Goal: Task Accomplishment & Management: Manage account settings

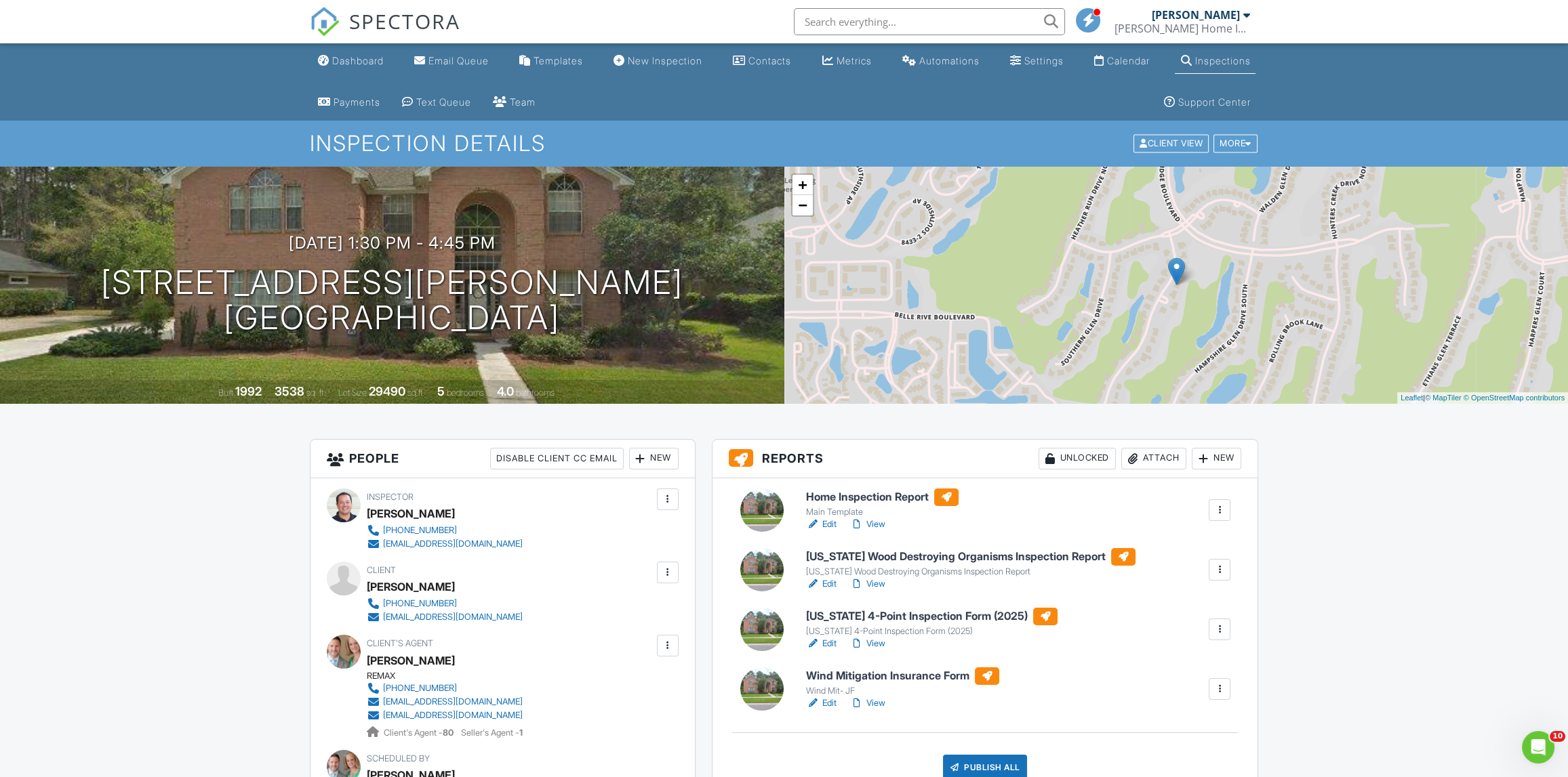
click at [830, 645] on link "Edit" at bounding box center [821, 643] width 31 height 13
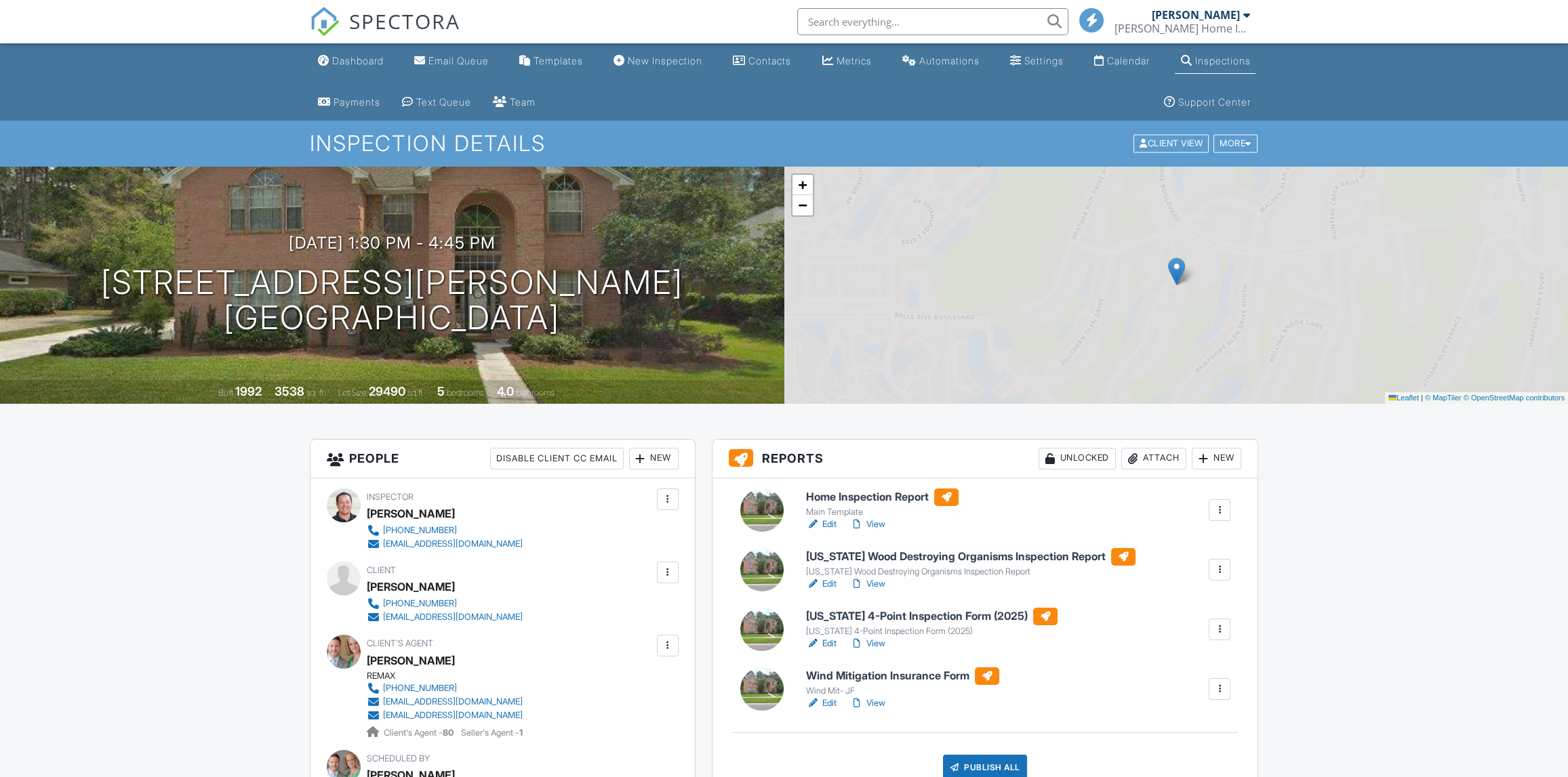
click at [832, 707] on link "Edit" at bounding box center [821, 703] width 31 height 13
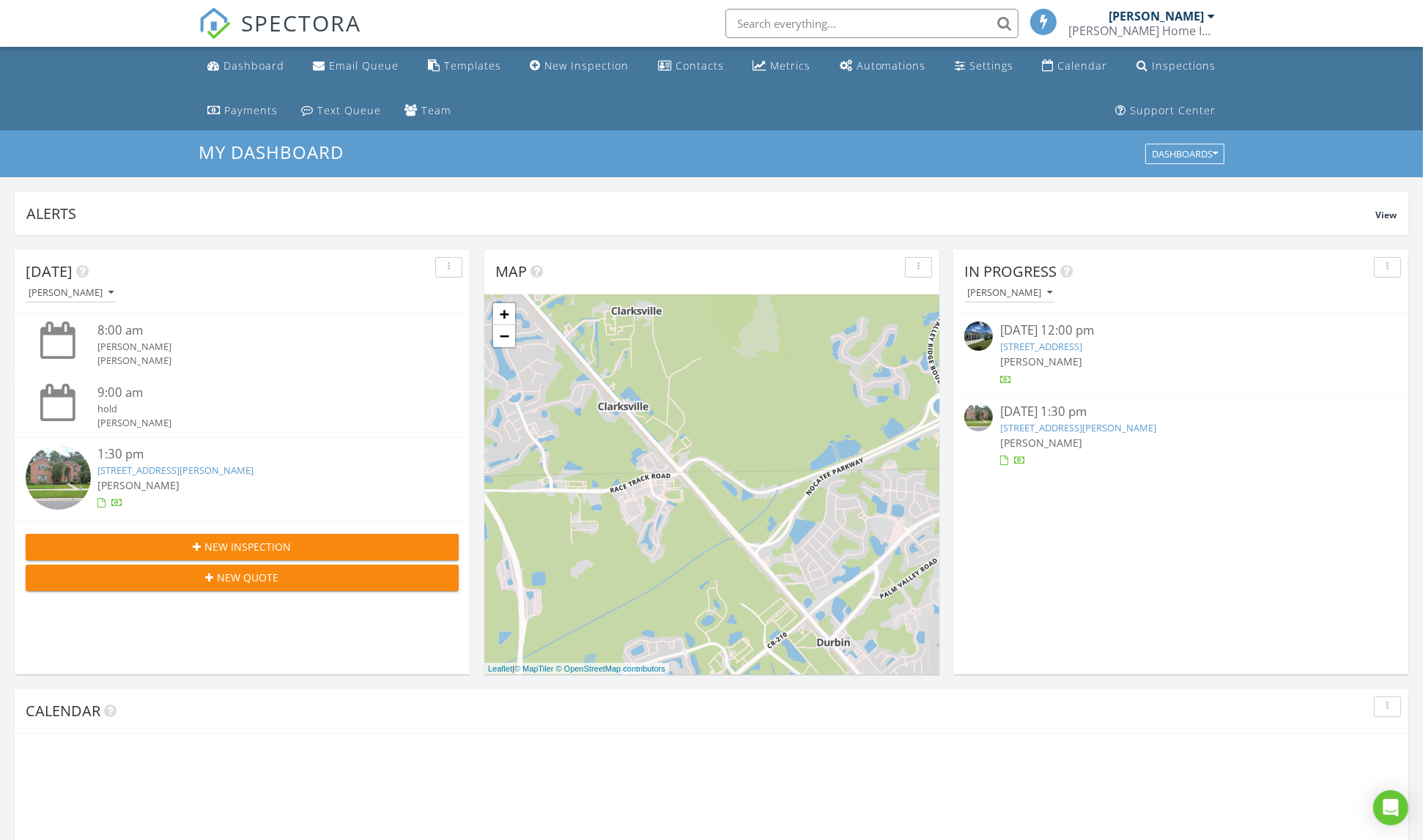
scroll to position [7, 7]
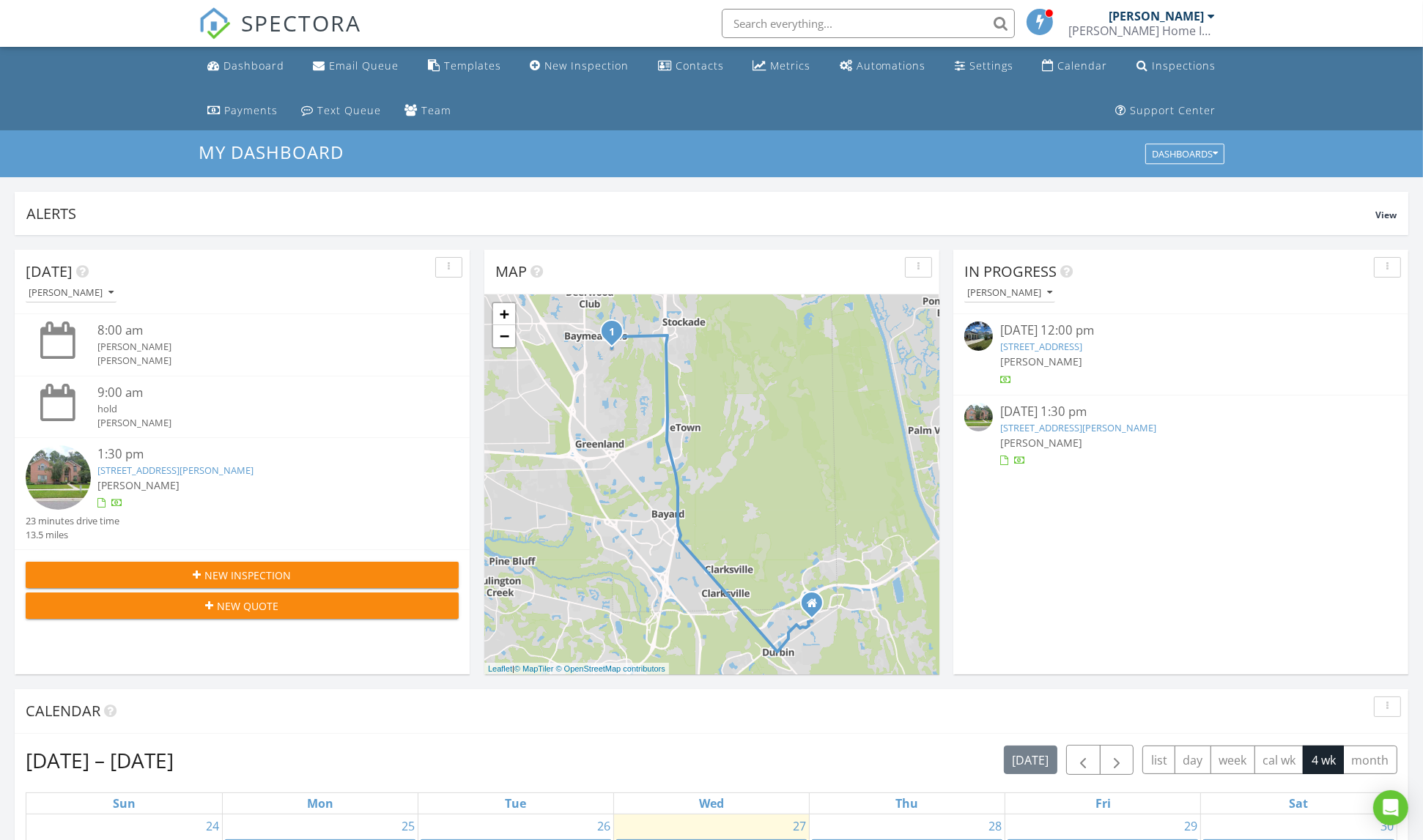
click at [214, 476] on link "[STREET_ADDRESS][PERSON_NAME]" at bounding box center [175, 470] width 156 height 14
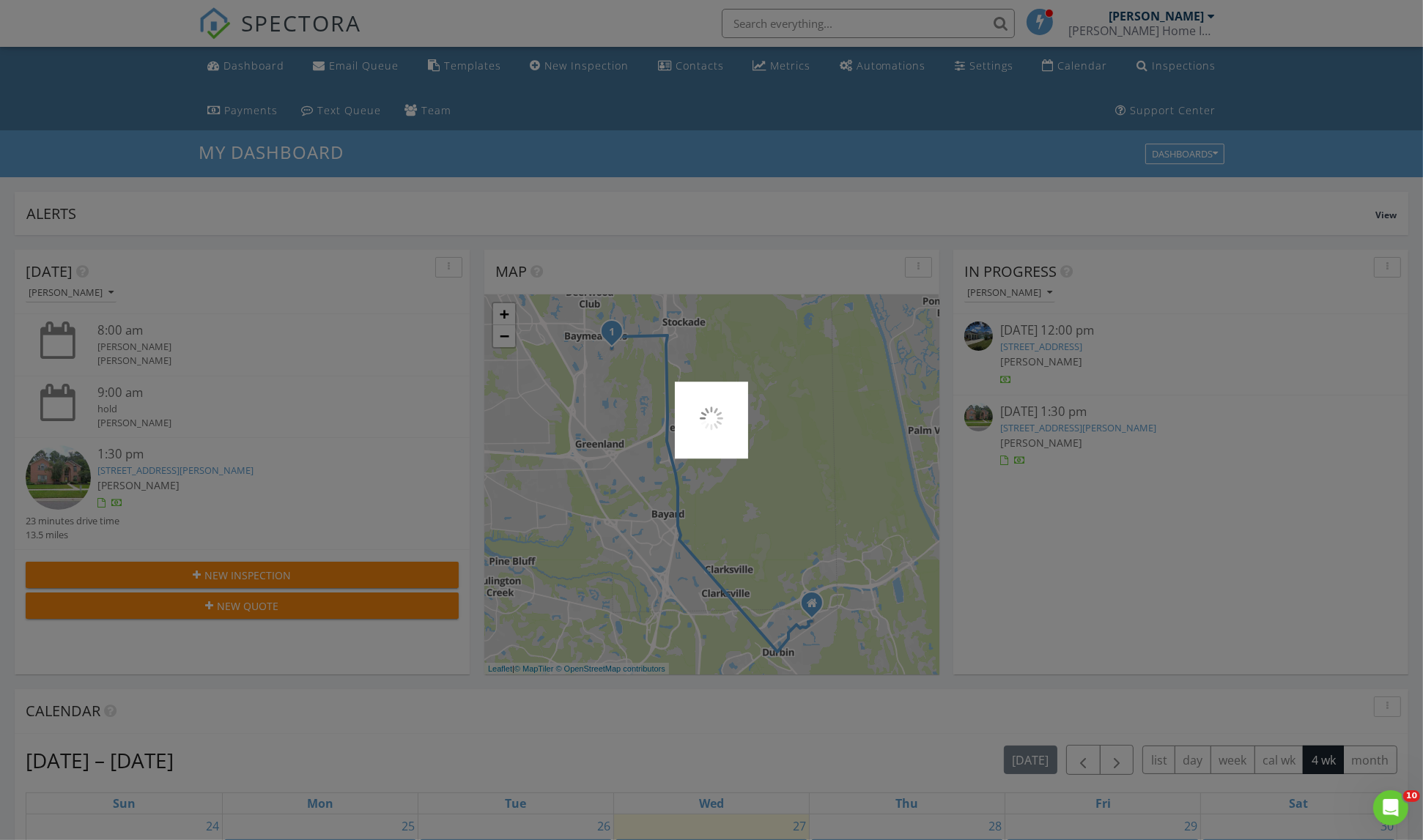
scroll to position [0, 0]
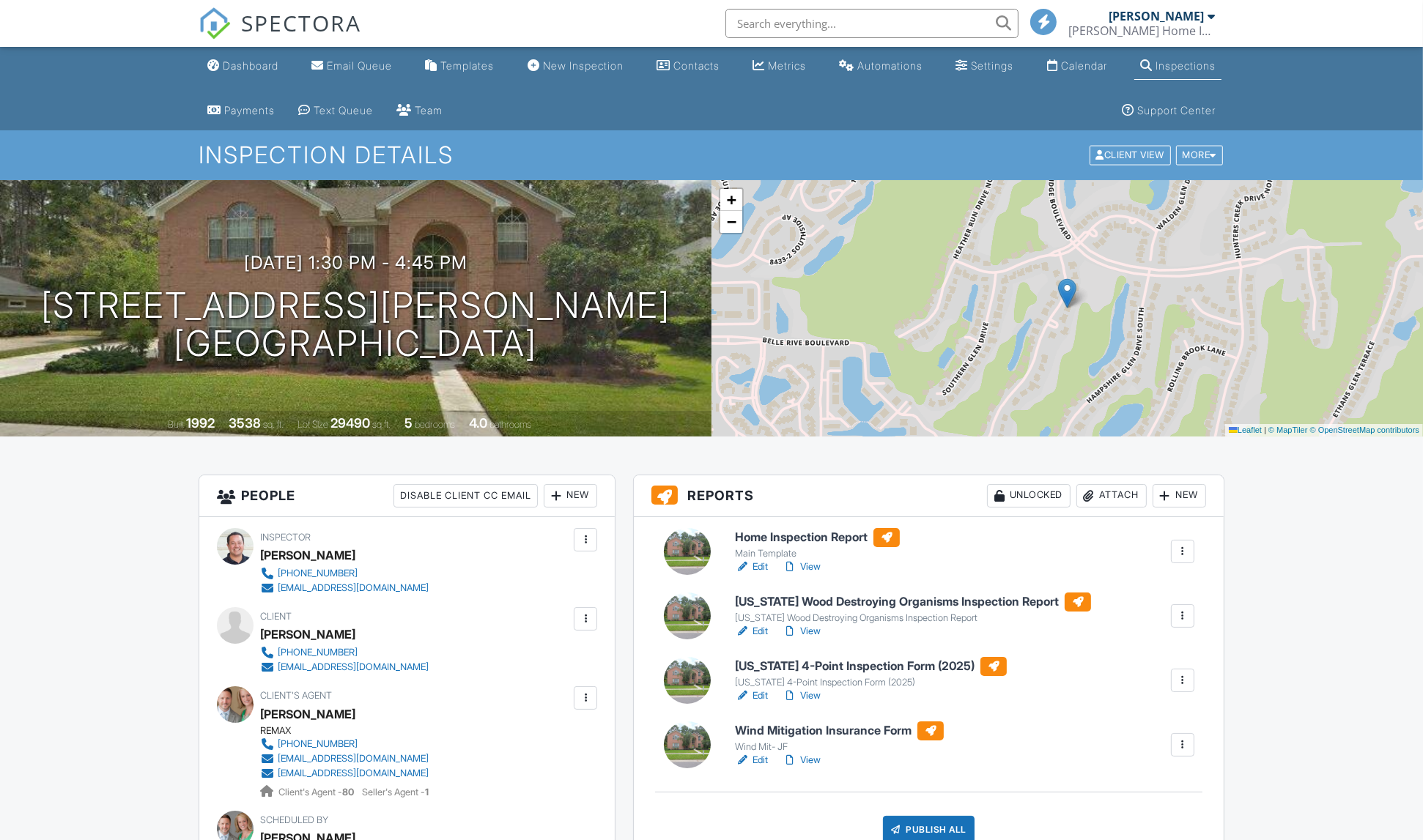
click at [815, 697] on link "View" at bounding box center [802, 695] width 38 height 14
click at [765, 694] on link "Edit" at bounding box center [751, 695] width 33 height 14
click at [757, 634] on link "Edit" at bounding box center [751, 631] width 33 height 14
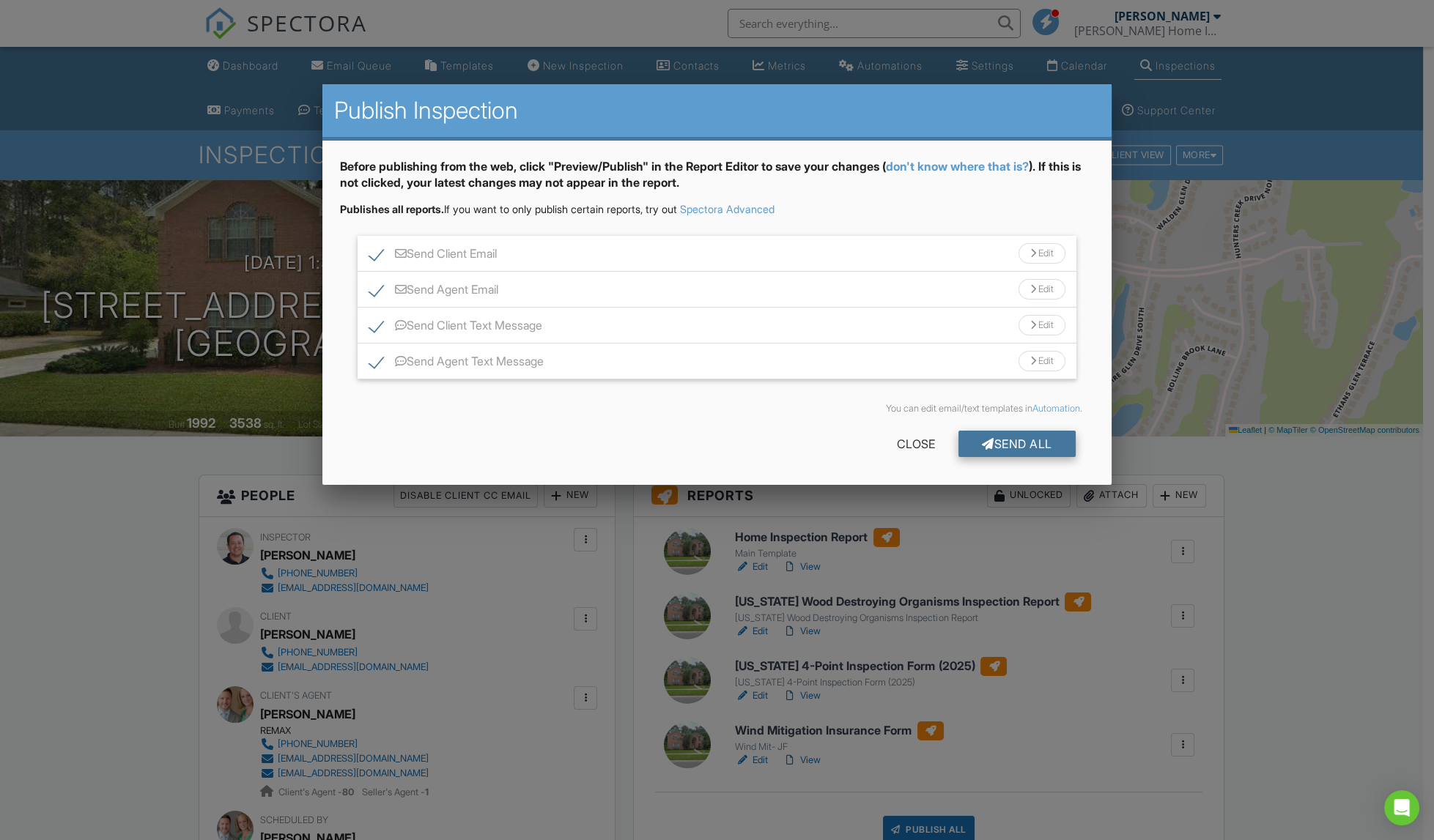
click at [1003, 449] on div "Send All" at bounding box center [1017, 443] width 117 height 26
